Goal: Check status: Check status

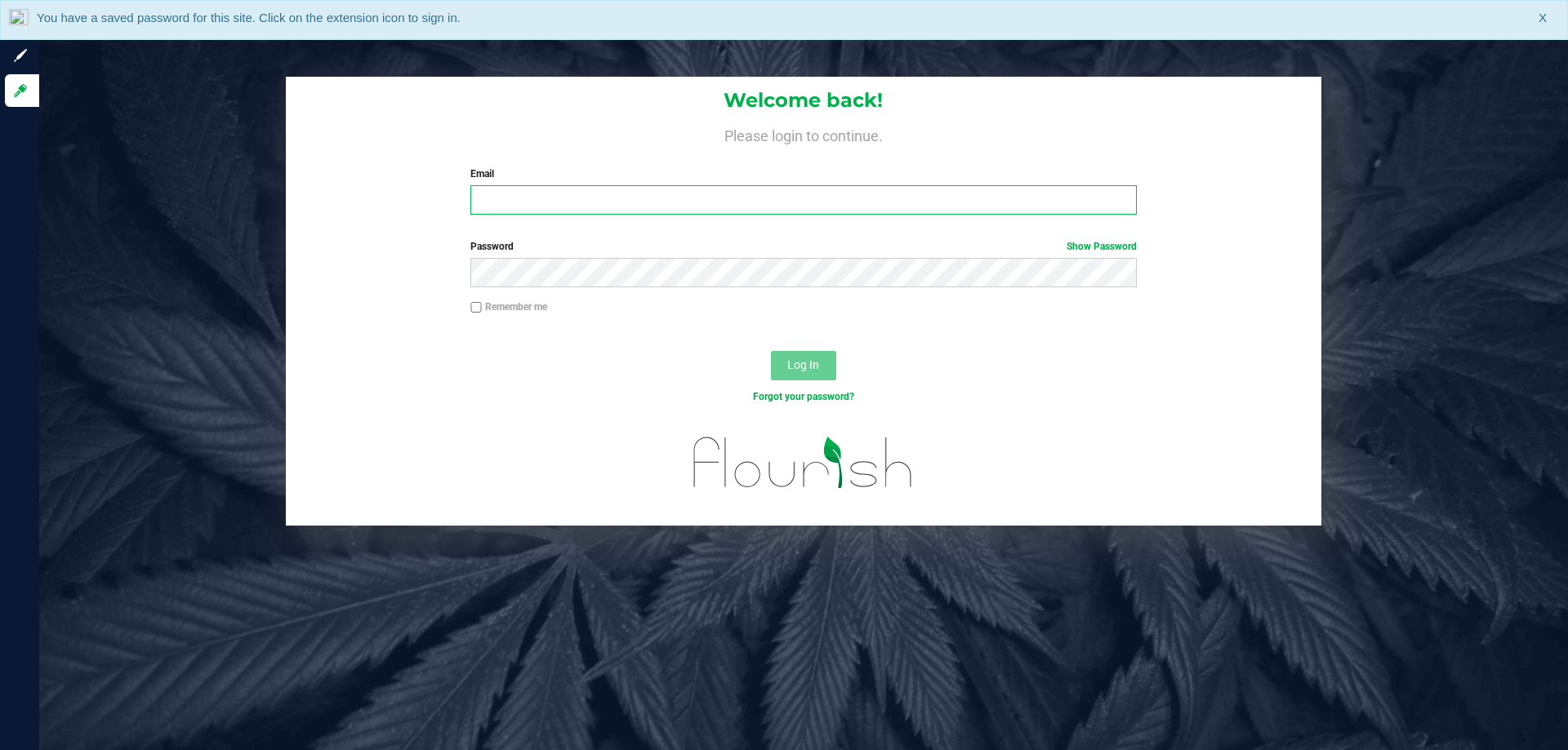
click at [539, 212] on input "Email" at bounding box center [802, 200] width 665 height 29
type input "[EMAIL_ADDRESS][DOMAIN_NAME]"
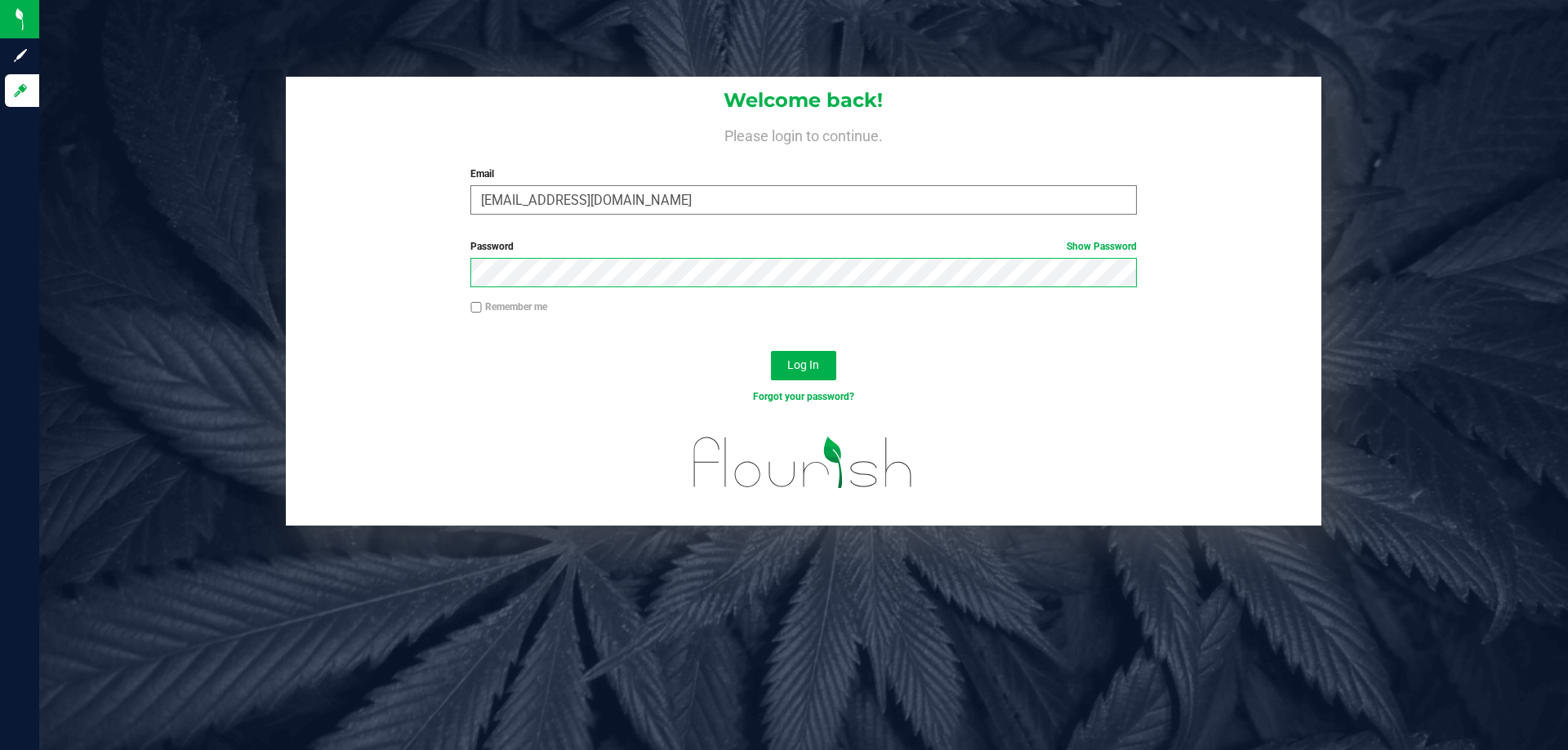
click at [770, 351] on button "Log In" at bounding box center [803, 366] width 66 height 29
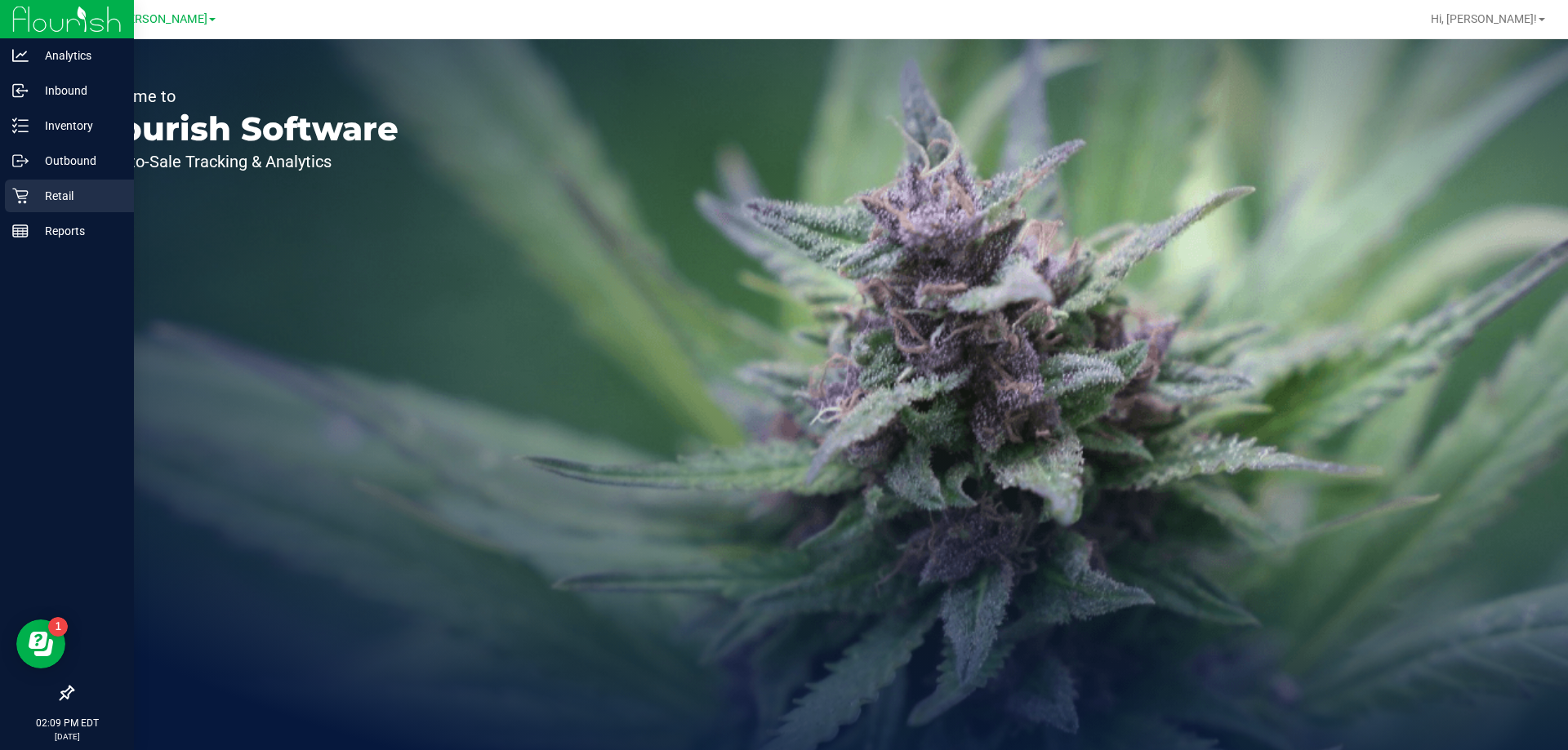
click at [21, 191] on icon at bounding box center [19, 196] width 16 height 16
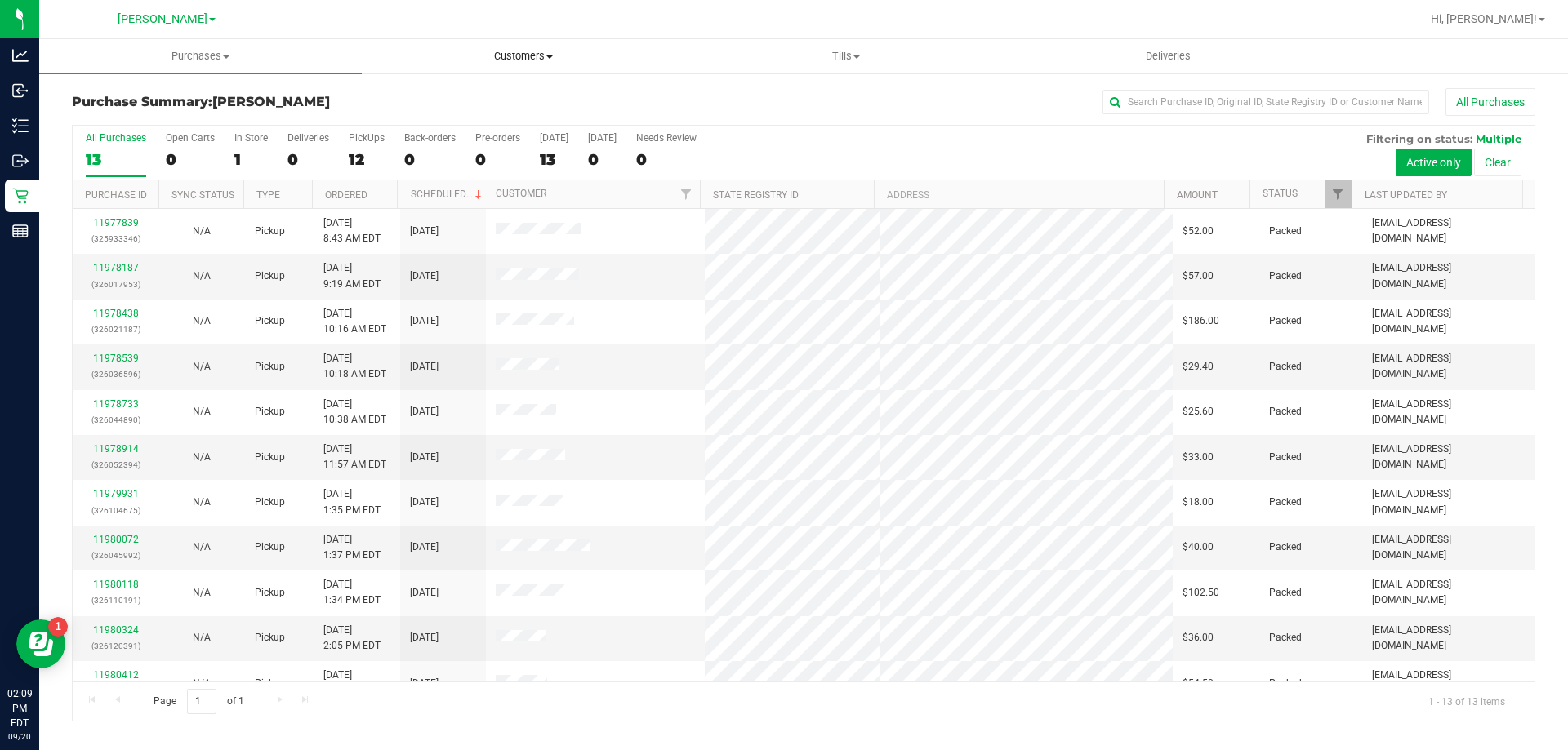
click at [538, 57] on span "Customers" at bounding box center [523, 57] width 321 height 15
click at [493, 103] on li "All customers" at bounding box center [522, 99] width 322 height 19
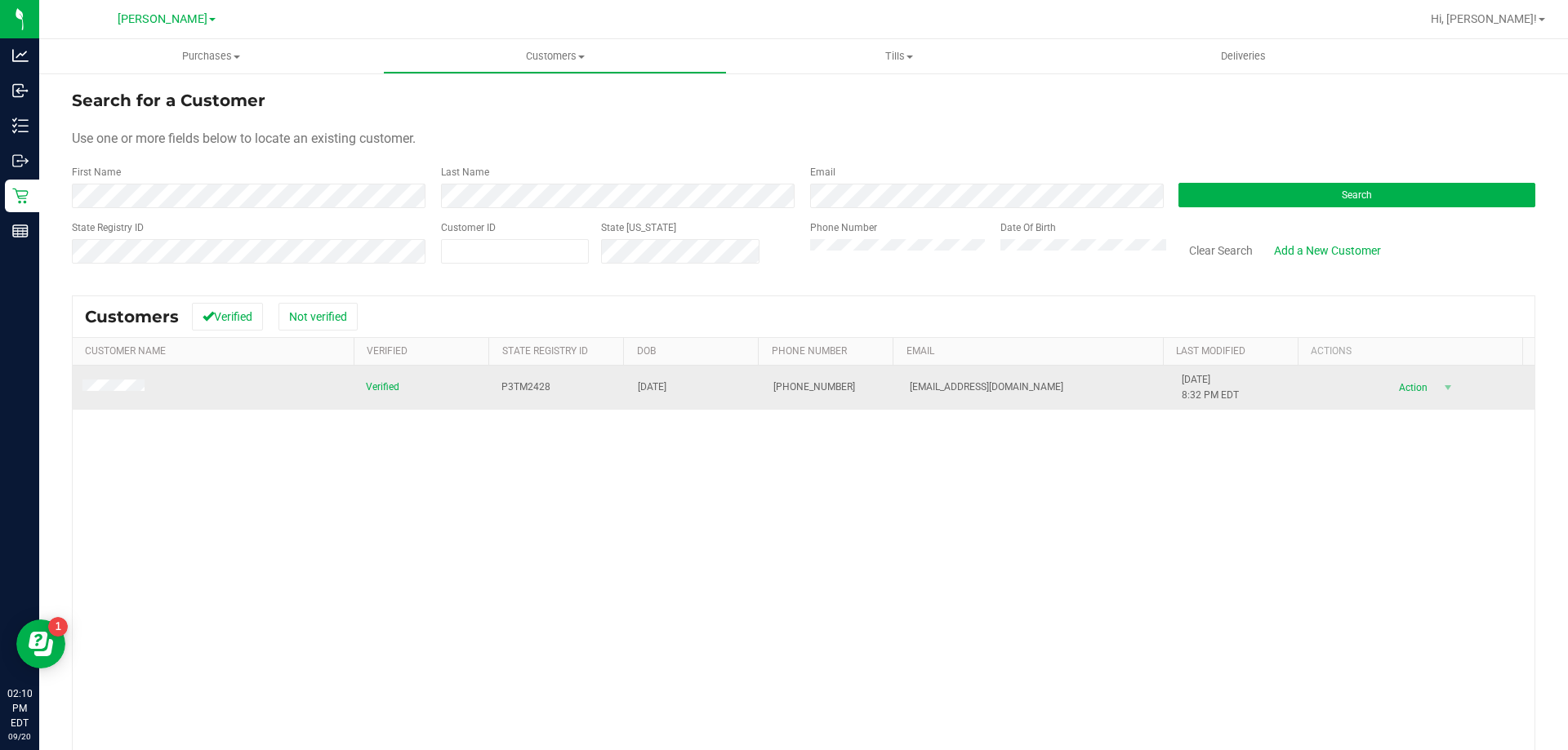
click at [116, 393] on span at bounding box center [115, 388] width 67 height 16
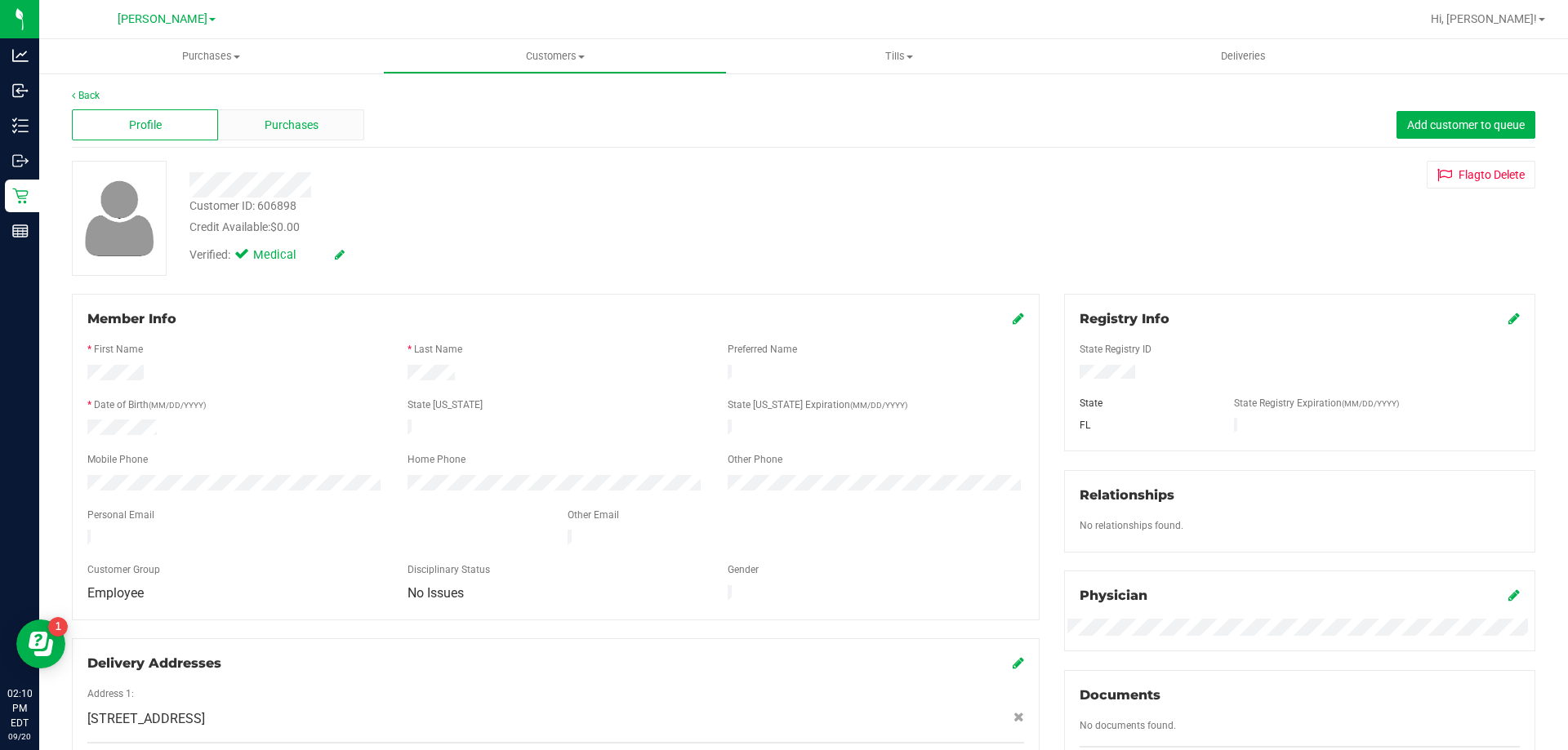
click at [304, 130] on span "Purchases" at bounding box center [291, 125] width 54 height 17
